Goal: Task Accomplishment & Management: Manage account settings

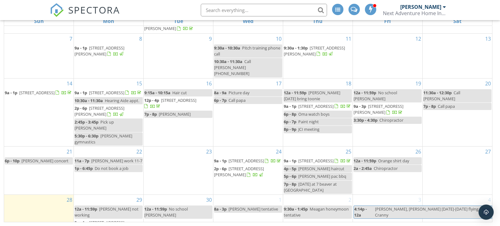
scroll to position [103, 0]
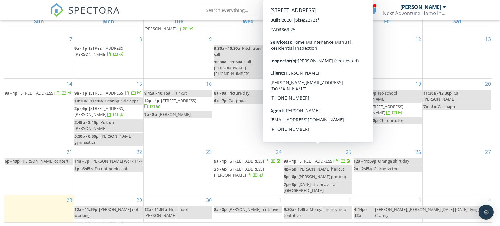
click at [317, 159] on span "1100 Bearbrook Rd, Central Kootenay B V0B 1G8" at bounding box center [315, 162] width 35 height 6
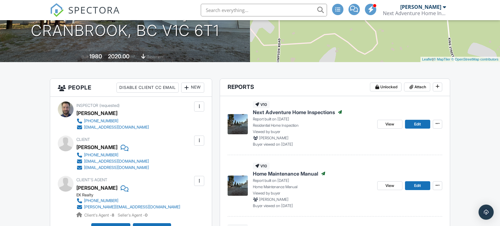
scroll to position [127, 0]
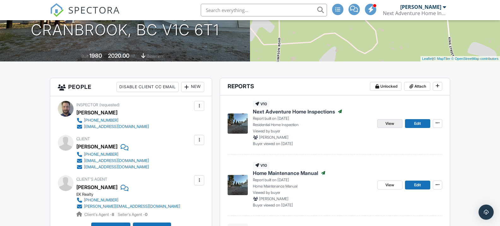
click at [390, 124] on span "View" at bounding box center [390, 124] width 9 height 6
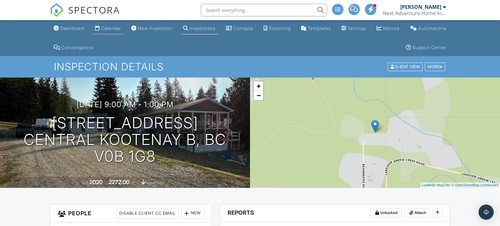
click at [108, 28] on div "Calendar" at bounding box center [111, 28] width 20 height 5
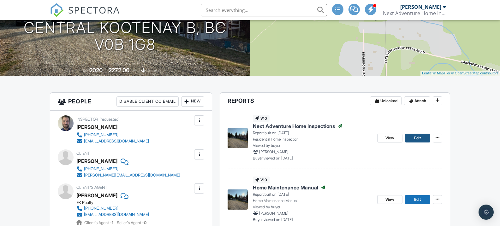
click at [417, 139] on span "Edit" at bounding box center [417, 138] width 7 height 6
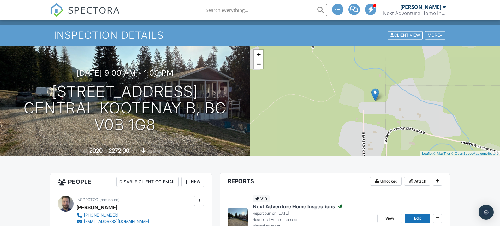
scroll to position [111, 0]
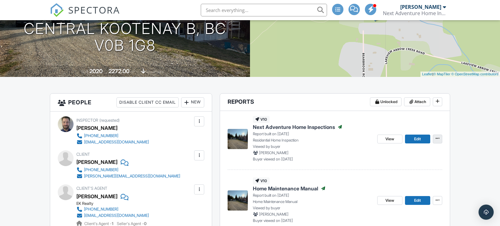
click at [436, 136] on icon at bounding box center [438, 138] width 4 height 4
click at [432, 126] on div "View Edit Copy View Log RRB Log Delete Report" at bounding box center [409, 139] width 65 height 46
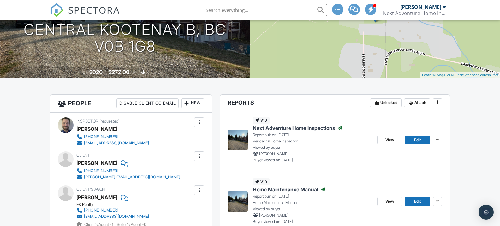
scroll to position [109, 0]
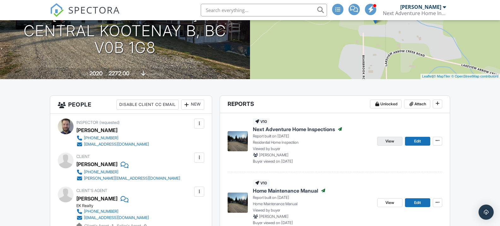
click at [394, 137] on link "View" at bounding box center [389, 141] width 25 height 9
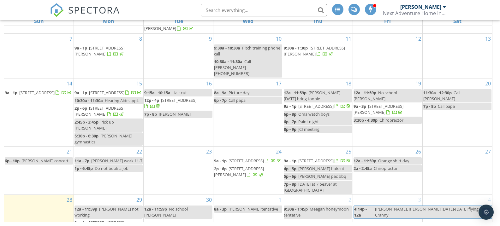
scroll to position [103, 0]
